Goal: Task Accomplishment & Management: Manage account settings

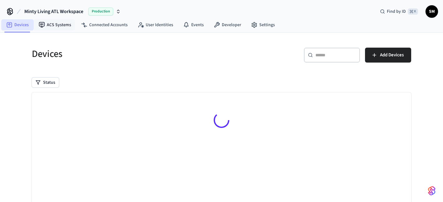
click at [26, 23] on link "Devices" at bounding box center [17, 24] width 32 height 11
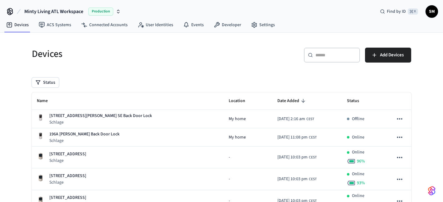
click at [321, 54] on input "text" at bounding box center [335, 55] width 41 height 6
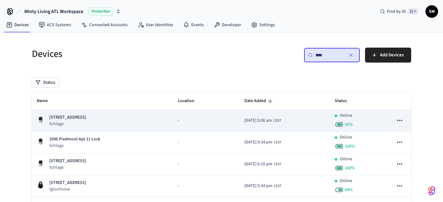
type input "****"
click at [397, 121] on icon "sticky table" at bounding box center [399, 121] width 8 height 8
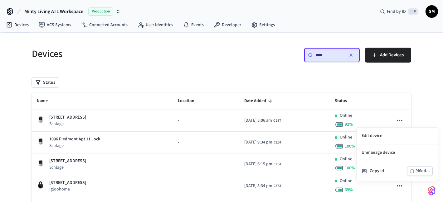
click at [259, 121] on div at bounding box center [221, 101] width 443 height 202
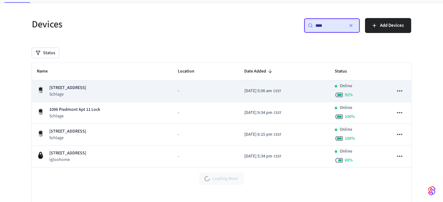
scroll to position [40, 0]
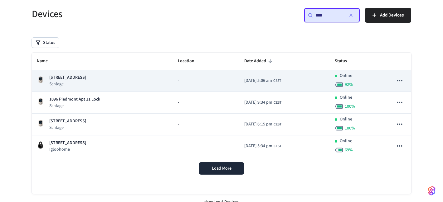
click at [86, 81] on p "Schlage" at bounding box center [67, 84] width 37 height 6
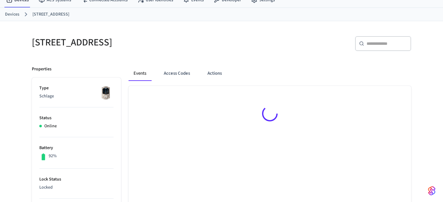
scroll to position [37, 0]
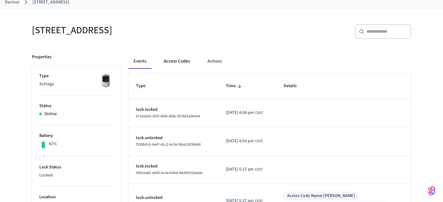
click at [173, 65] on button "Access Codes" at bounding box center [177, 61] width 36 height 15
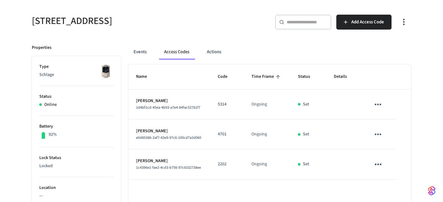
scroll to position [50, 0]
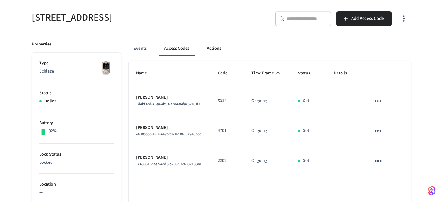
click at [214, 51] on button "Actions" at bounding box center [214, 48] width 24 height 15
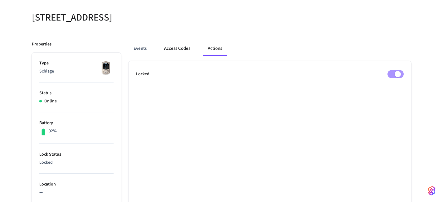
click at [176, 49] on button "Access Codes" at bounding box center [177, 48] width 36 height 15
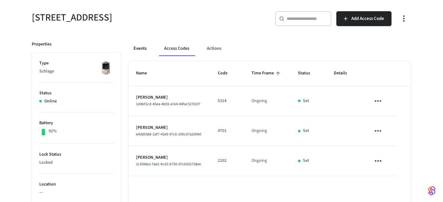
click at [143, 47] on button "Events" at bounding box center [139, 48] width 23 height 15
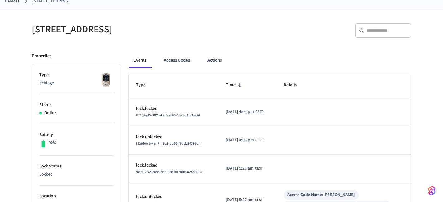
scroll to position [37, 0]
click at [176, 62] on button "Access Codes" at bounding box center [177, 61] width 36 height 15
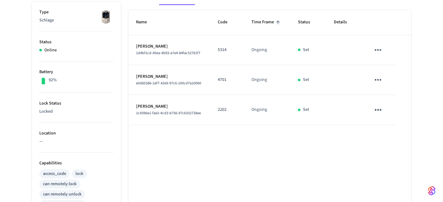
scroll to position [74, 0]
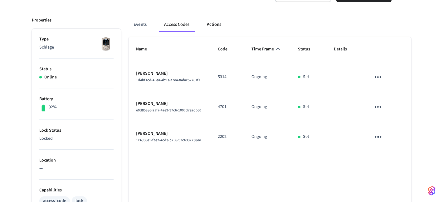
click at [218, 28] on button "Actions" at bounding box center [214, 24] width 24 height 15
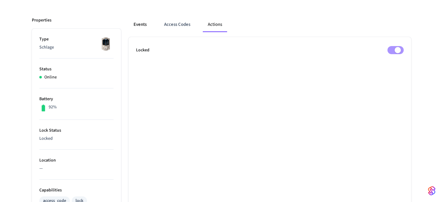
click at [141, 24] on button "Events" at bounding box center [139, 24] width 23 height 15
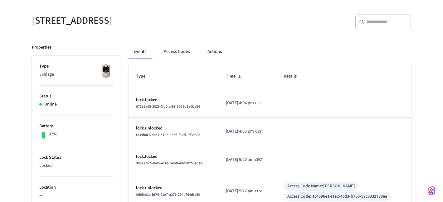
scroll to position [36, 0]
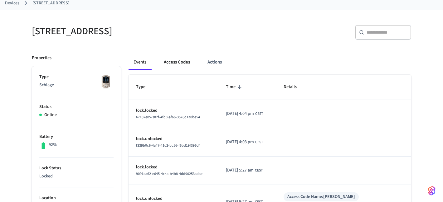
click at [176, 68] on button "Access Codes" at bounding box center [177, 62] width 36 height 15
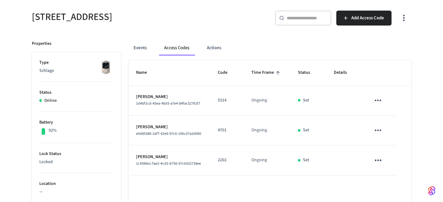
scroll to position [43, 0]
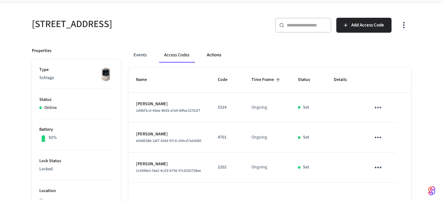
click at [221, 58] on button "Actions" at bounding box center [214, 55] width 24 height 15
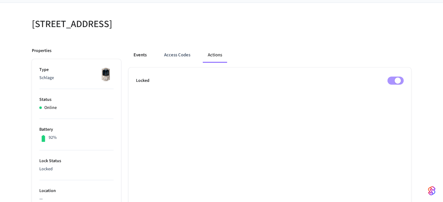
click at [142, 54] on button "Events" at bounding box center [139, 55] width 23 height 15
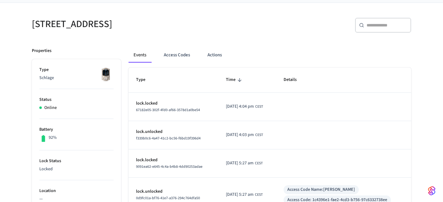
click at [384, 26] on input "text" at bounding box center [386, 25] width 41 height 6
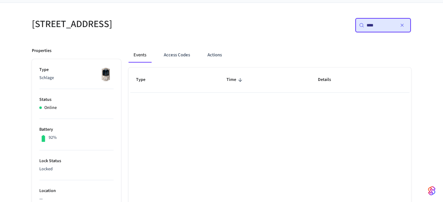
type input "****"
click at [176, 56] on button "Access Codes" at bounding box center [177, 55] width 36 height 15
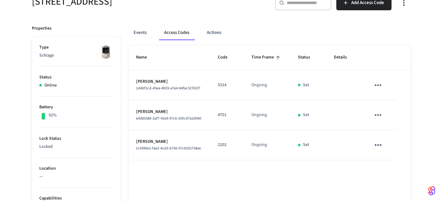
scroll to position [64, 0]
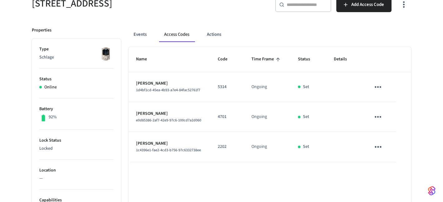
click at [289, 9] on div "​ ​" at bounding box center [303, 4] width 56 height 15
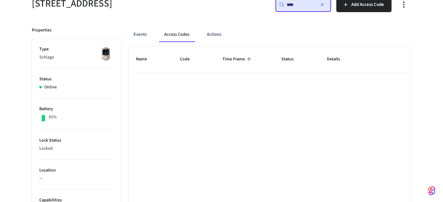
type input "****"
click at [142, 37] on button "Events" at bounding box center [139, 34] width 23 height 15
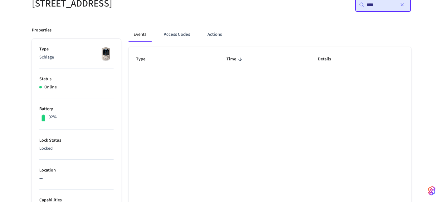
scroll to position [0, 0]
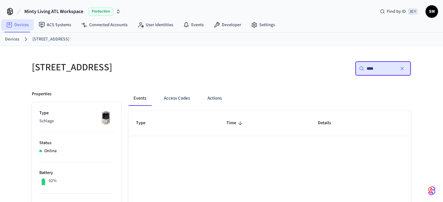
click at [22, 22] on link "Devices" at bounding box center [17, 24] width 32 height 11
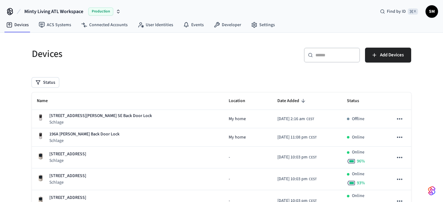
click at [321, 49] on div "​ ​" at bounding box center [332, 55] width 56 height 15
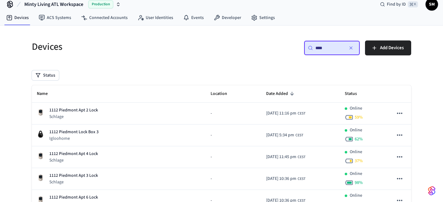
scroll to position [8, 0]
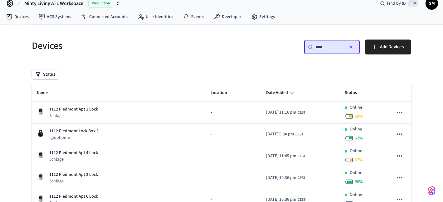
type input "****"
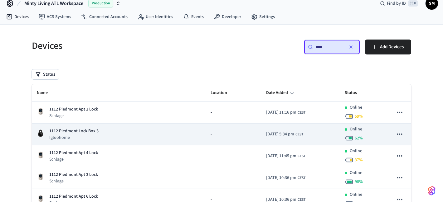
click at [92, 136] on p "Igloohome" at bounding box center [73, 138] width 49 height 6
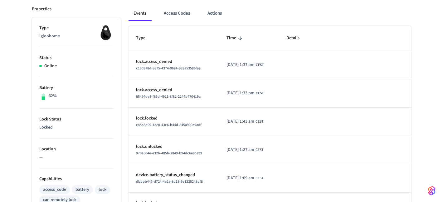
scroll to position [82, 0]
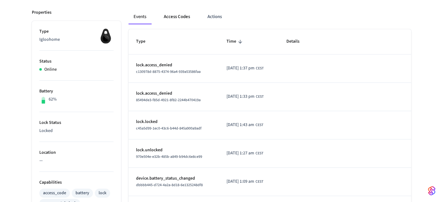
click at [179, 23] on button "Access Codes" at bounding box center [177, 16] width 36 height 15
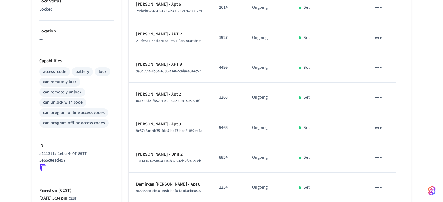
scroll to position [53, 0]
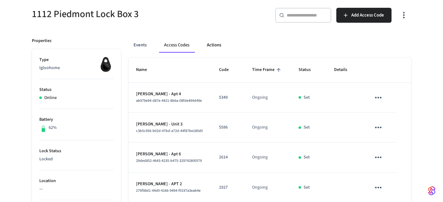
click at [215, 46] on button "Actions" at bounding box center [214, 45] width 24 height 15
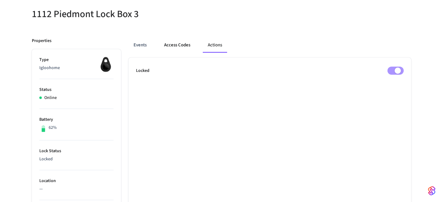
click at [178, 48] on button "Access Codes" at bounding box center [177, 45] width 36 height 15
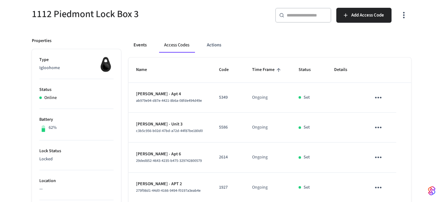
click at [145, 48] on button "Events" at bounding box center [139, 45] width 23 height 15
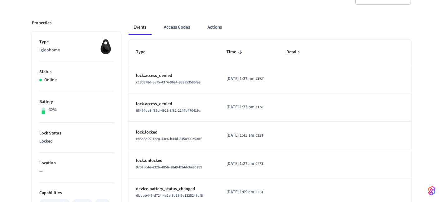
scroll to position [0, 0]
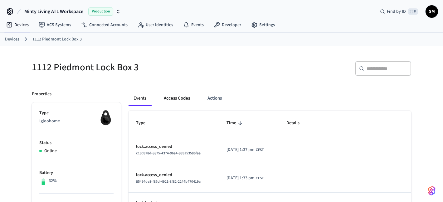
click at [177, 103] on button "Access Codes" at bounding box center [177, 98] width 36 height 15
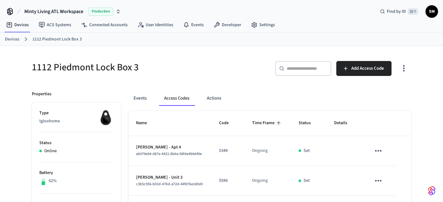
click at [289, 67] on input "text" at bounding box center [307, 68] width 41 height 6
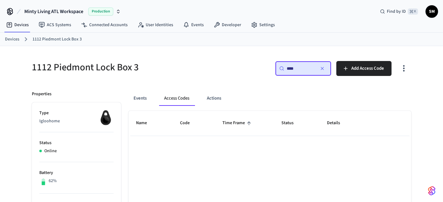
type input "****"
click at [20, 27] on link "Devices" at bounding box center [17, 24] width 32 height 11
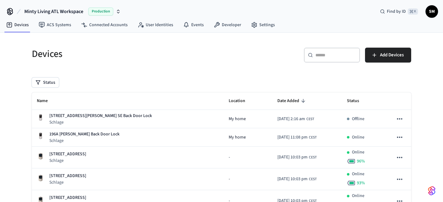
click at [321, 56] on input "text" at bounding box center [335, 55] width 41 height 6
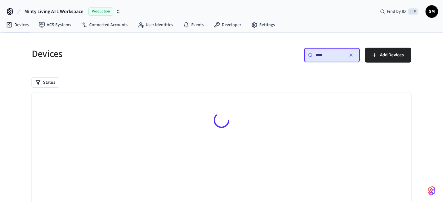
type input "****"
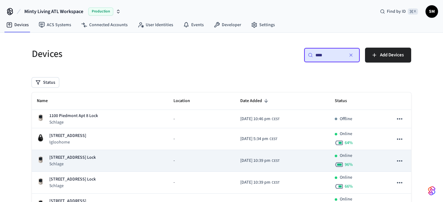
scroll to position [3, 0]
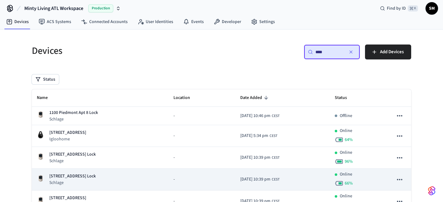
click at [80, 181] on p "Schlage" at bounding box center [72, 183] width 46 height 6
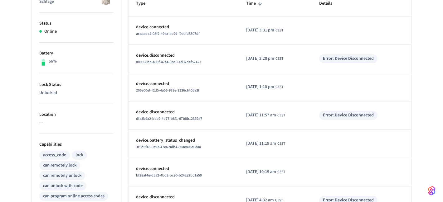
scroll to position [38, 0]
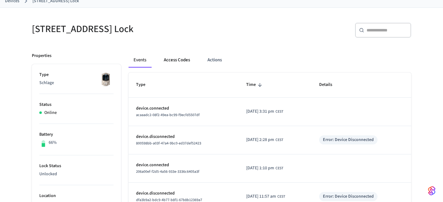
click at [177, 60] on button "Access Codes" at bounding box center [177, 60] width 36 height 15
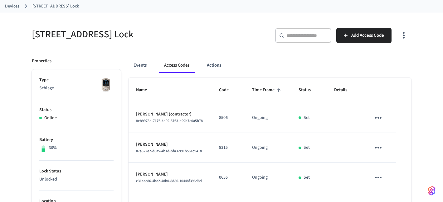
scroll to position [13, 0]
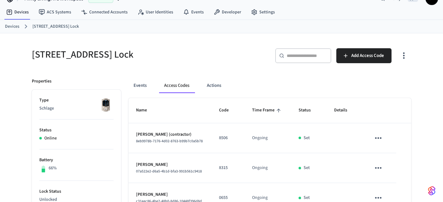
click at [302, 56] on input "text" at bounding box center [307, 56] width 41 height 6
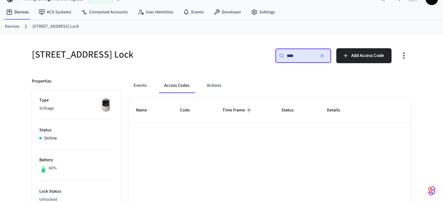
type input "****"
click at [18, 9] on link "Devices" at bounding box center [17, 12] width 32 height 11
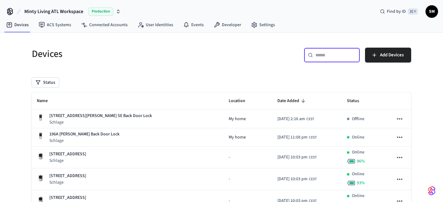
click at [326, 56] on input "text" at bounding box center [335, 55] width 41 height 6
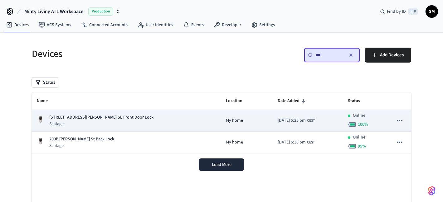
type input "***"
click at [85, 126] on p "Schlage" at bounding box center [101, 124] width 104 height 6
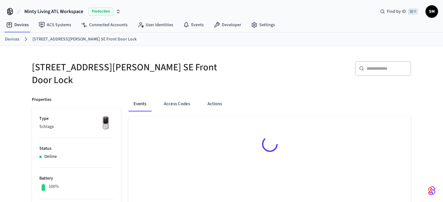
scroll to position [2, 0]
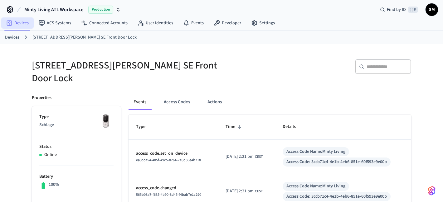
click at [24, 22] on link "Devices" at bounding box center [17, 22] width 32 height 11
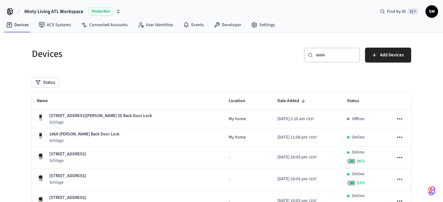
click at [324, 56] on input "text" at bounding box center [335, 55] width 41 height 6
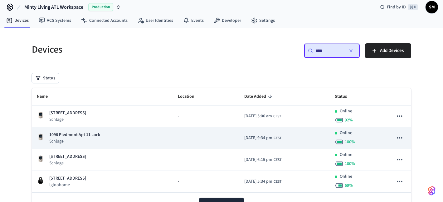
scroll to position [7, 0]
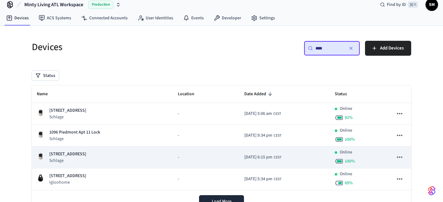
type input "****"
click at [73, 156] on p "[STREET_ADDRESS]" at bounding box center [67, 154] width 37 height 7
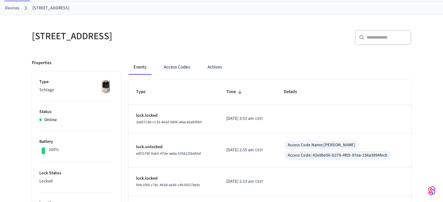
scroll to position [34, 0]
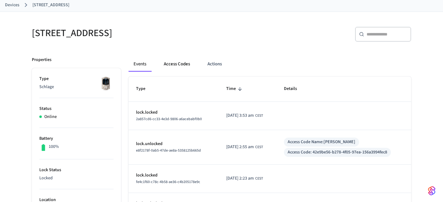
click at [183, 69] on button "Access Codes" at bounding box center [177, 64] width 36 height 15
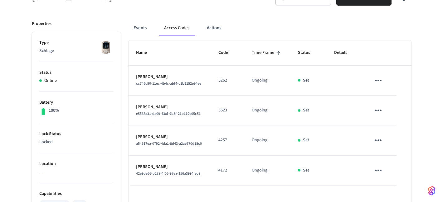
scroll to position [73, 0]
